Goal: Task Accomplishment & Management: Manage account settings

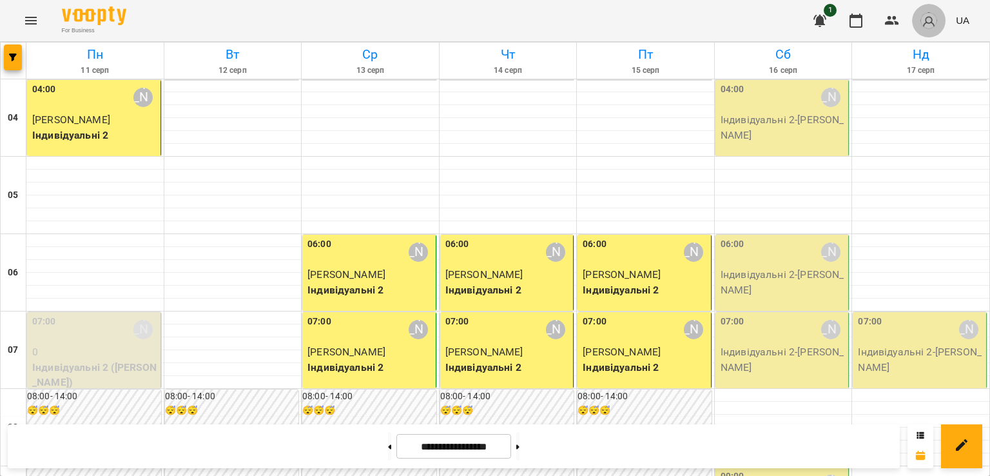
click at [928, 23] on img "button" at bounding box center [928, 21] width 18 height 18
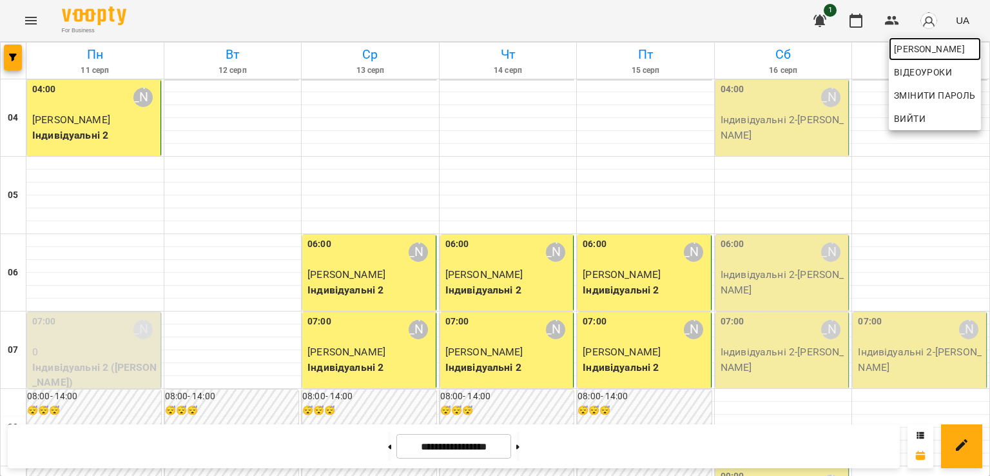
click at [941, 44] on span "[PERSON_NAME]" at bounding box center [935, 48] width 82 height 15
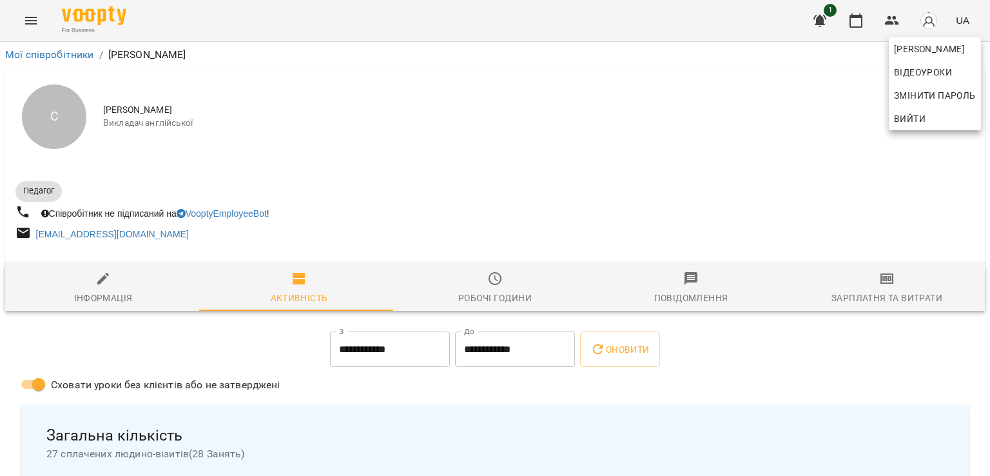
click at [871, 292] on div at bounding box center [495, 238] width 990 height 476
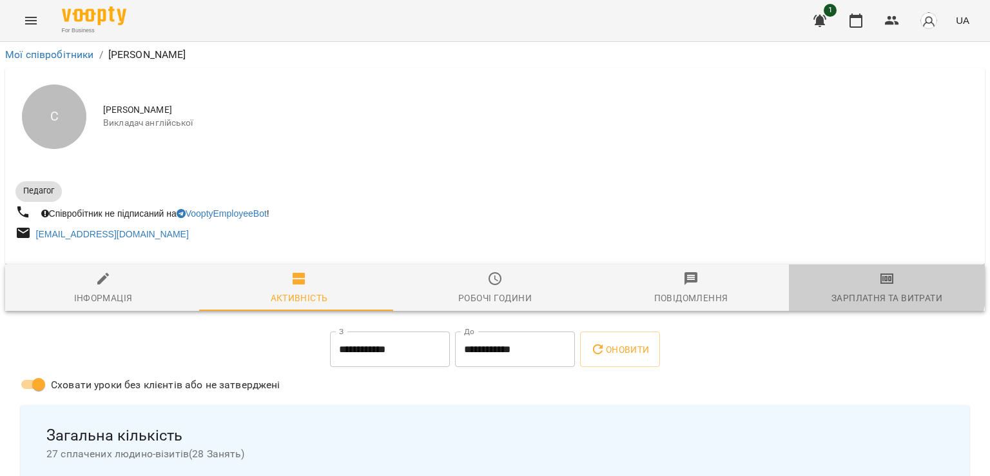
click at [879, 286] on icon "button" at bounding box center [886, 278] width 15 height 15
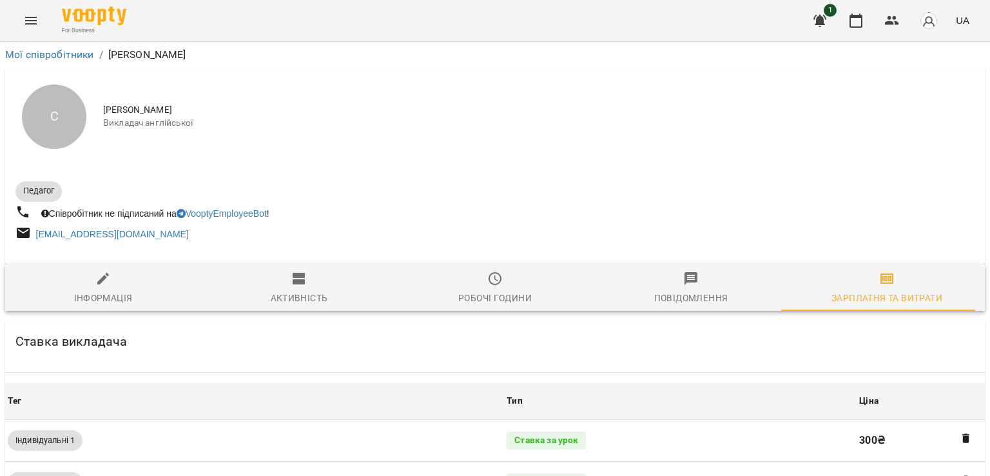
scroll to position [537, 0]
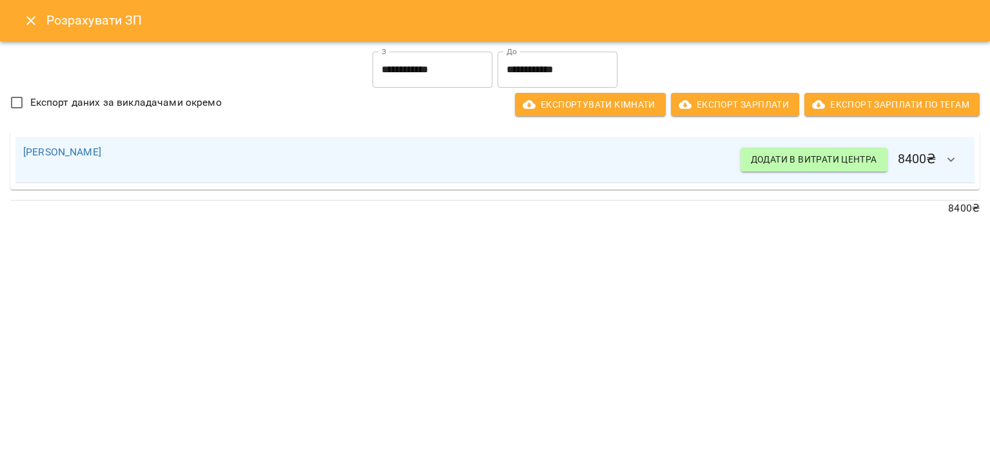
click at [31, 23] on icon "Close" at bounding box center [30, 20] width 15 height 15
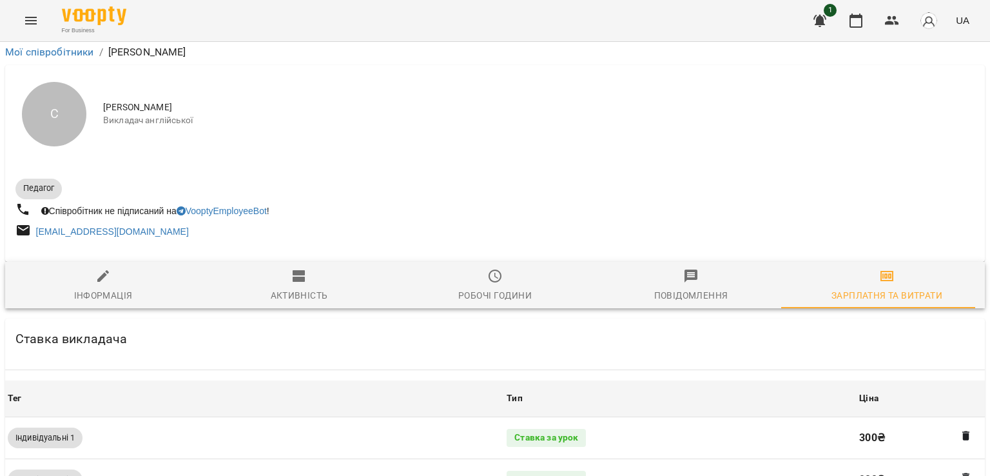
scroll to position [0, 0]
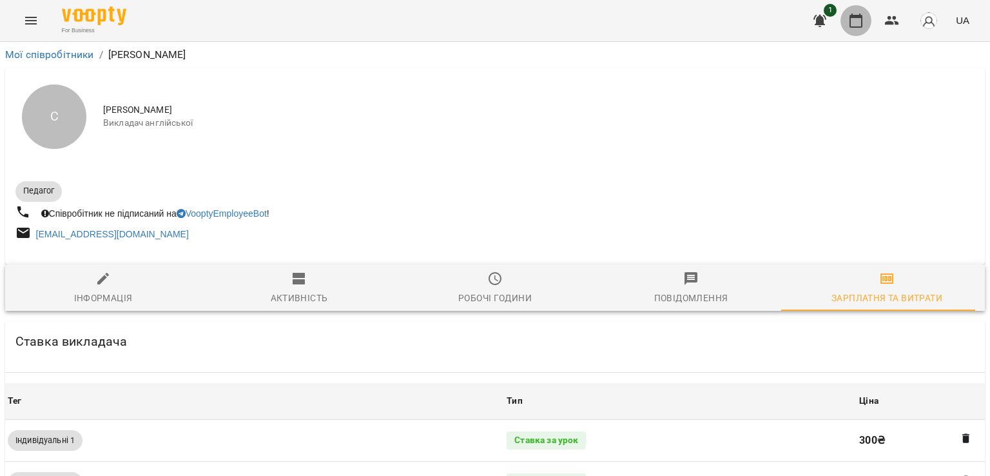
click at [856, 27] on icon "button" at bounding box center [855, 21] width 13 height 14
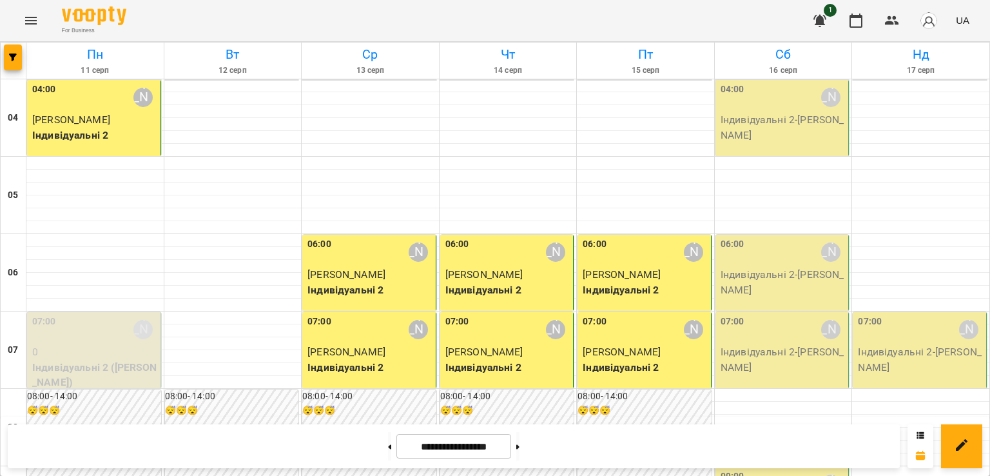
click at [778, 124] on p "Індивідуальні 2 - [PERSON_NAME]" at bounding box center [783, 127] width 126 height 30
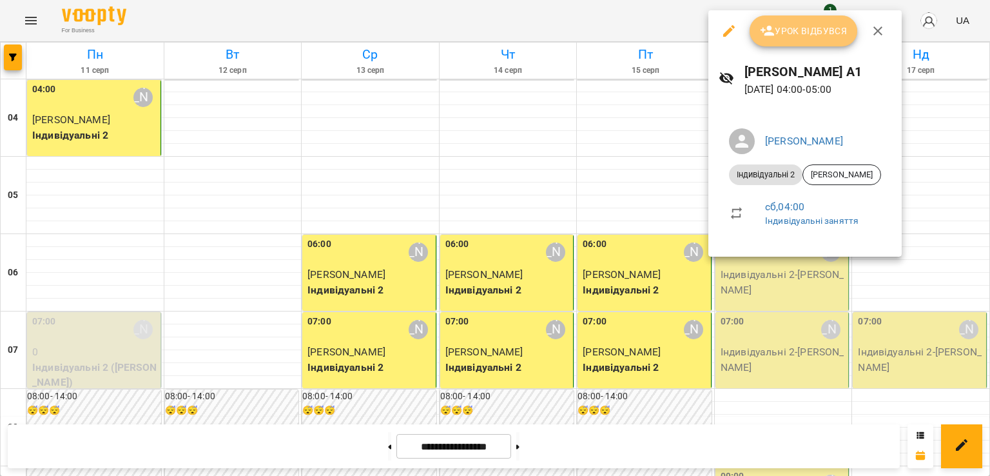
click at [793, 33] on span "Урок відбувся" at bounding box center [804, 30] width 88 height 15
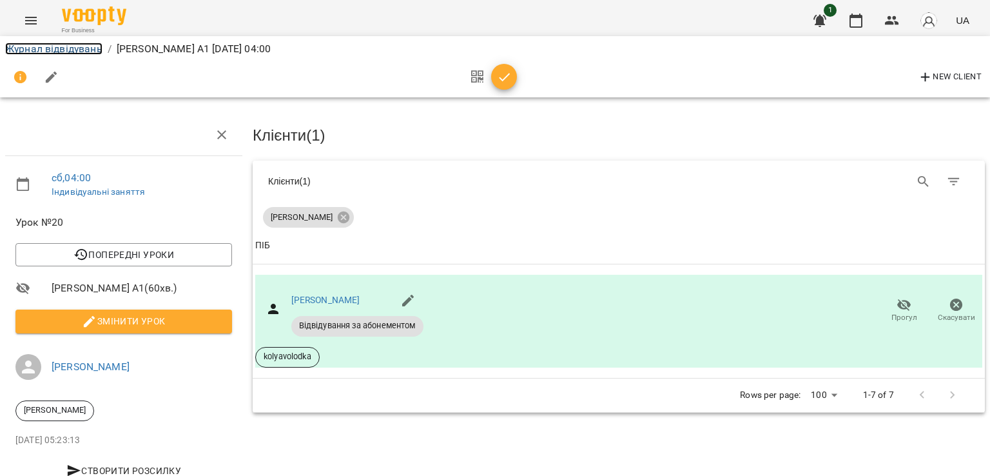
click at [88, 44] on link "Журнал відвідувань" at bounding box center [53, 49] width 97 height 12
